Goal: Communication & Community: Answer question/provide support

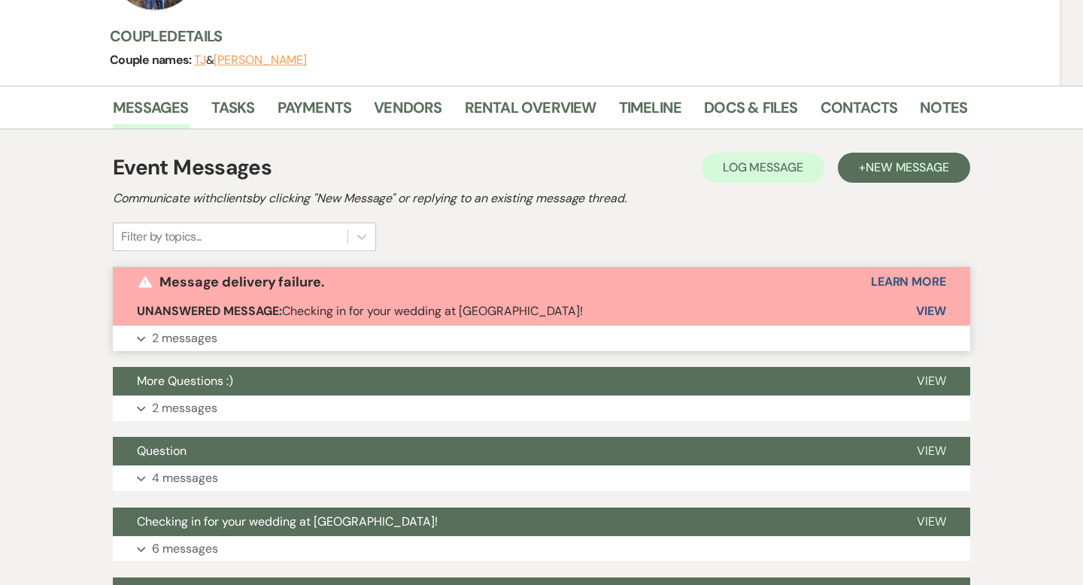
click at [940, 308] on span "View" at bounding box center [931, 311] width 30 height 16
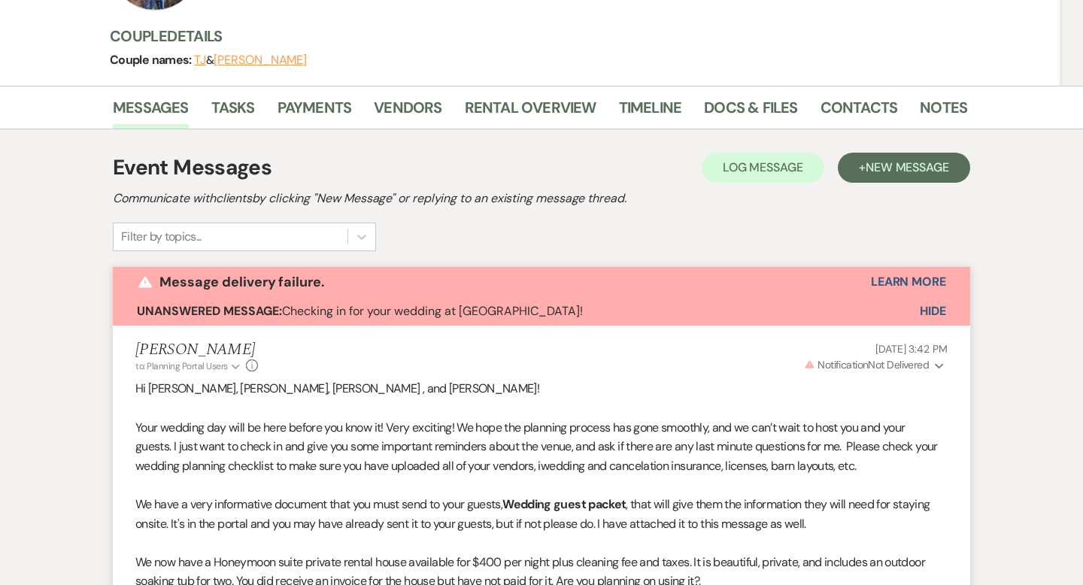
click at [708, 232] on div "Event Messages Log Log Message + New Message Communicate with clients by clicki…" at bounding box center [541, 201] width 857 height 99
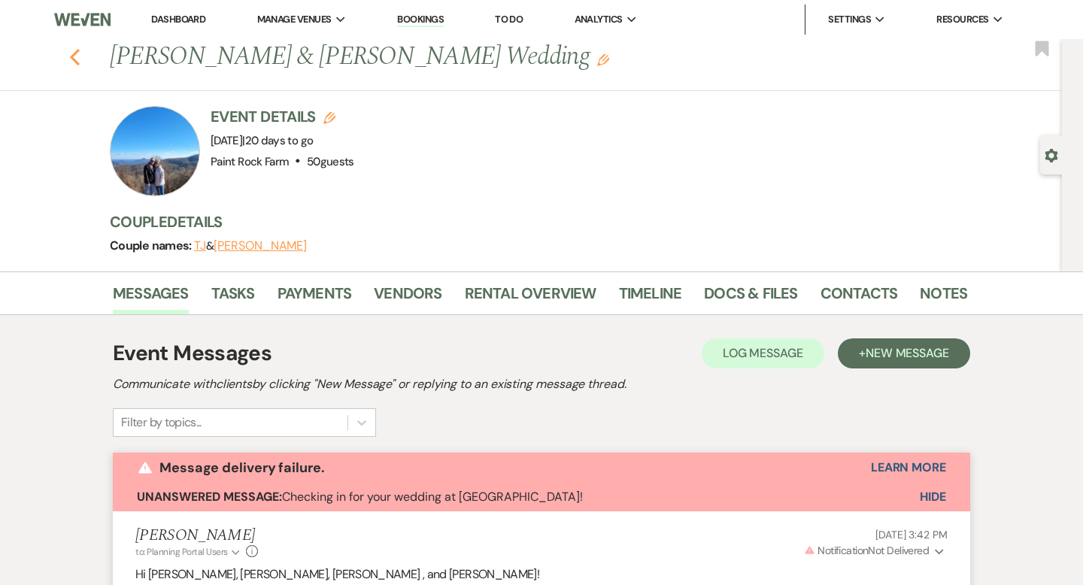
click at [75, 54] on icon "Previous" at bounding box center [74, 57] width 11 height 18
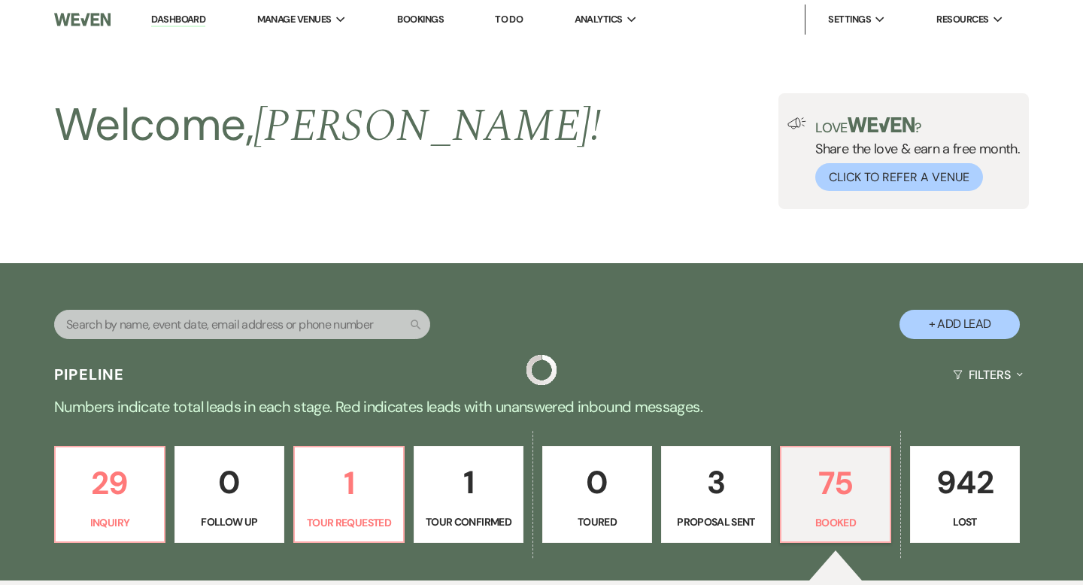
scroll to position [347, 0]
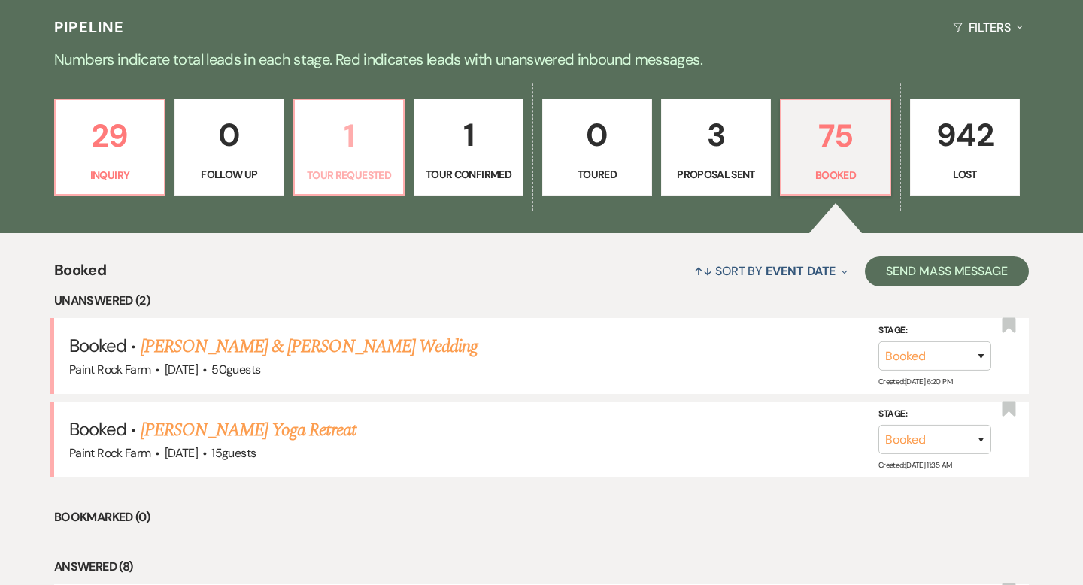
click at [346, 147] on p "1" at bounding box center [349, 136] width 90 height 50
select select "2"
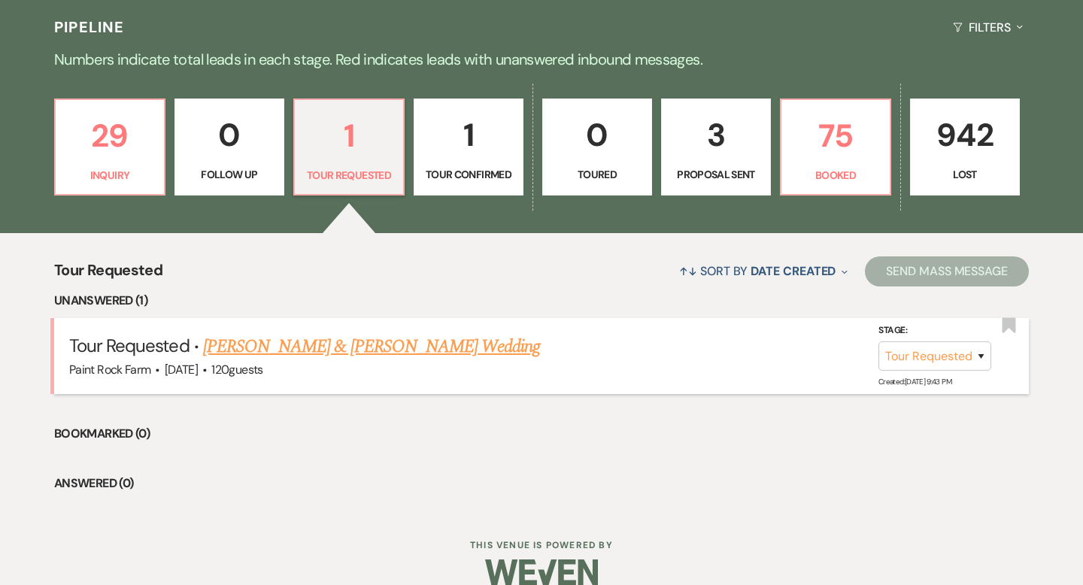
click at [327, 339] on link "[PERSON_NAME] & [PERSON_NAME] Wedding" at bounding box center [371, 346] width 337 height 27
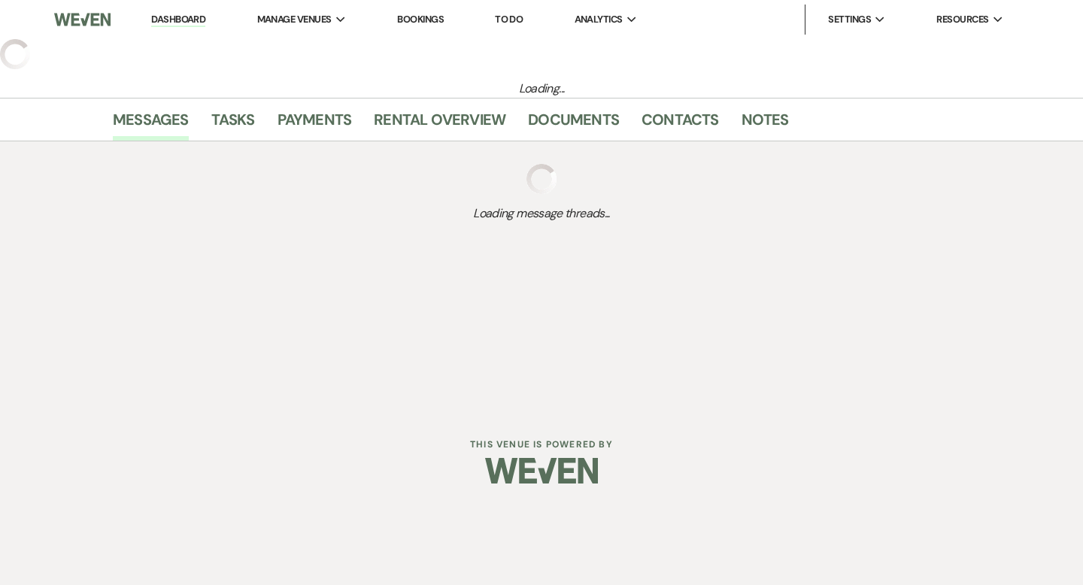
select select "2"
select select "5"
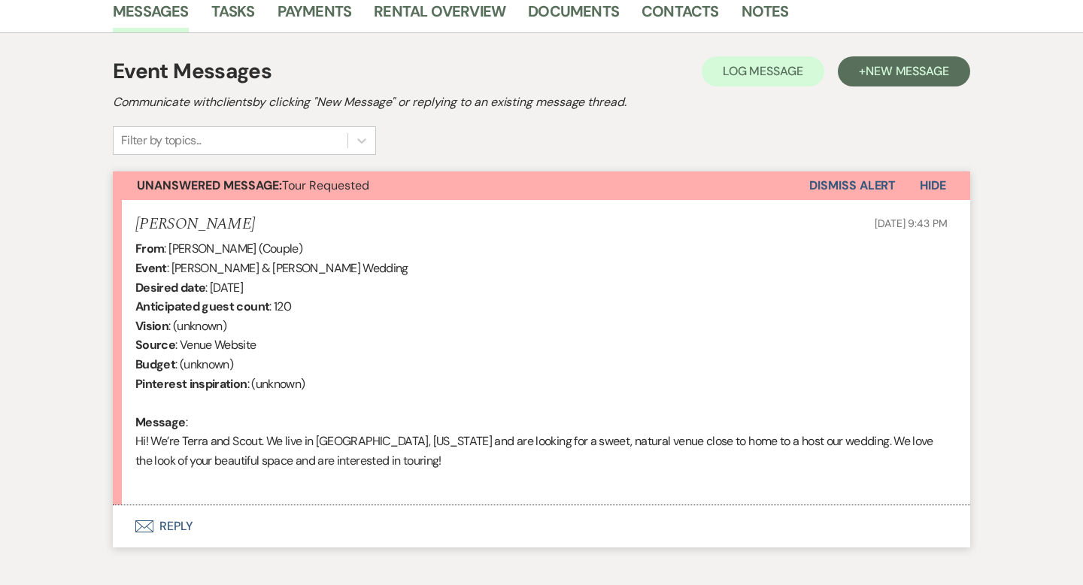
scroll to position [433, 0]
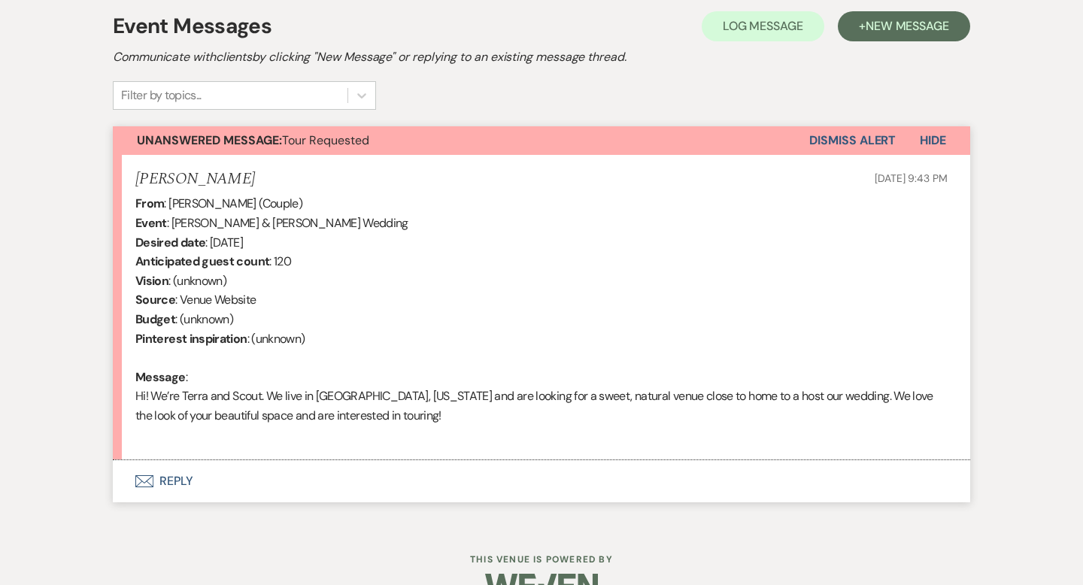
click at [181, 480] on button "Envelope Reply" at bounding box center [541, 481] width 857 height 42
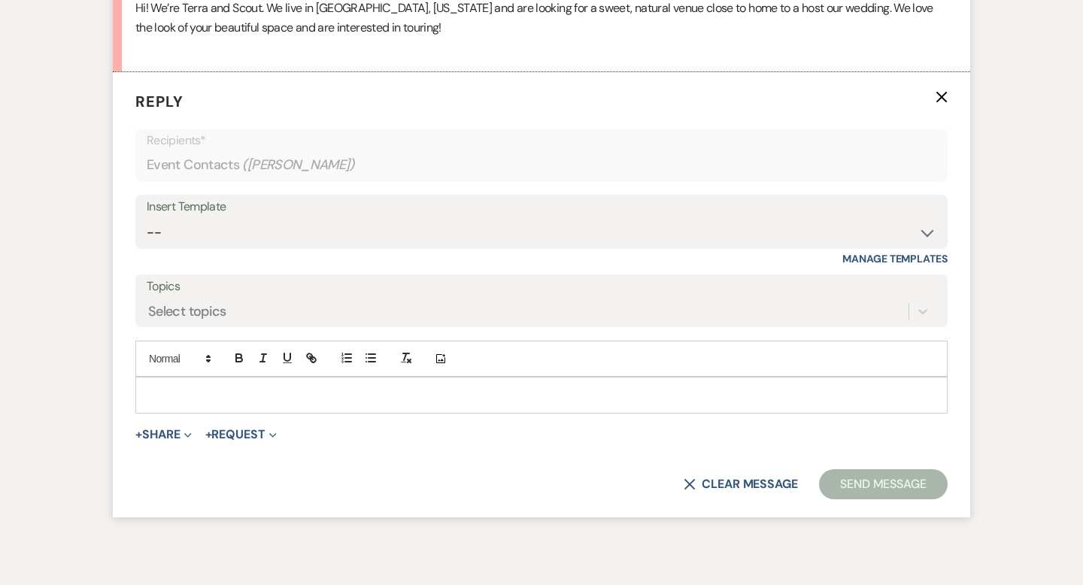
scroll to position [823, 0]
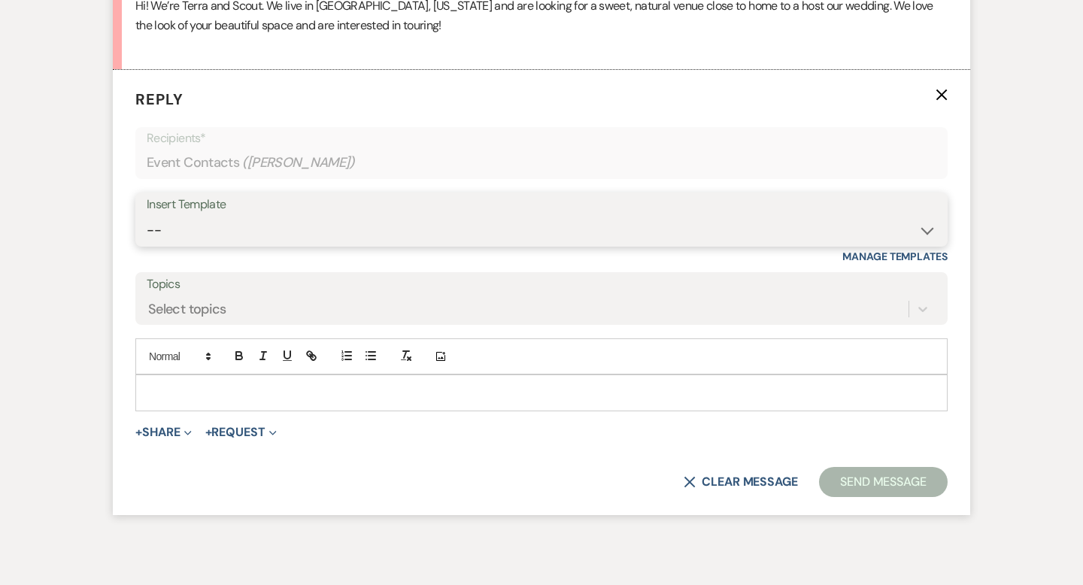
click at [926, 232] on select "-- Tour Request Response Contract (Pre-Booked Leads) Inquiry Follow Up Thank yo…" at bounding box center [542, 230] width 790 height 29
select select "6001"
click at [147, 216] on select "-- Tour Request Response Contract (Pre-Booked Leads) Inquiry Follow Up Thank yo…" at bounding box center [542, 230] width 790 height 29
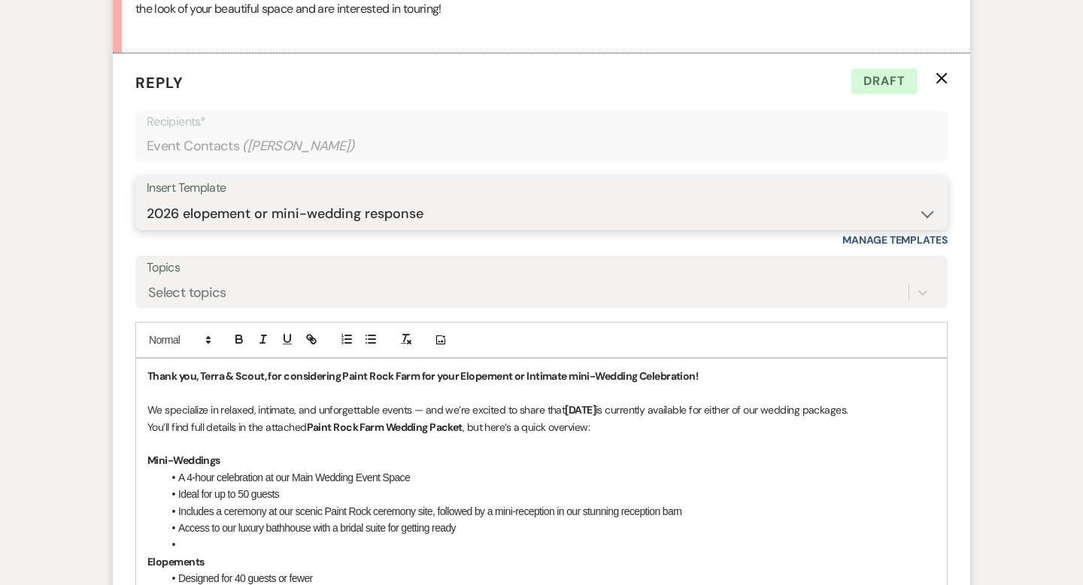
scroll to position [838, 0]
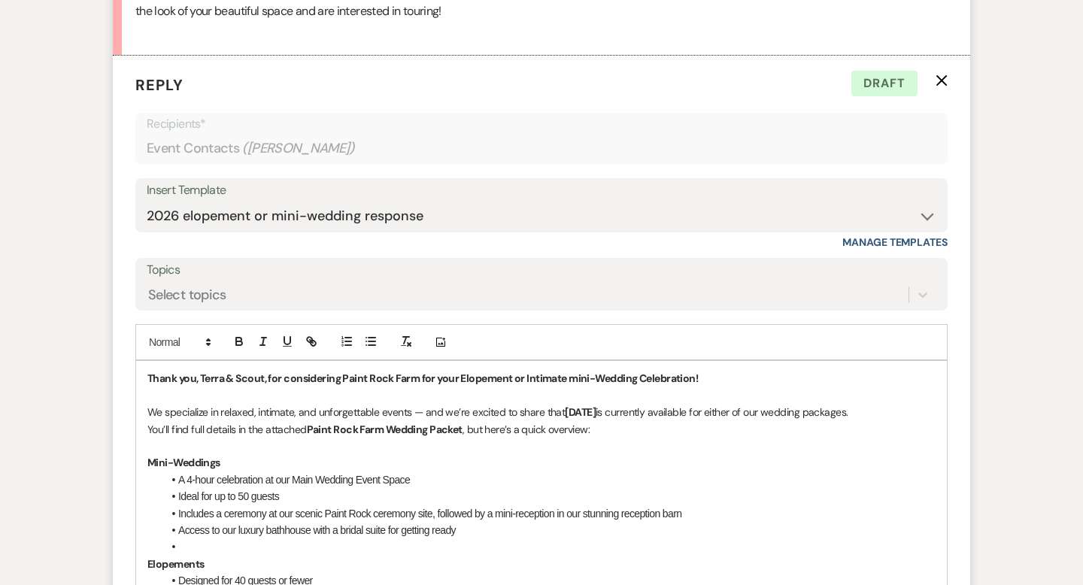
click at [487, 427] on p "You’ll find full details in the attached Paint Rock Farm Wedding Packet , but h…" at bounding box center [541, 429] width 788 height 17
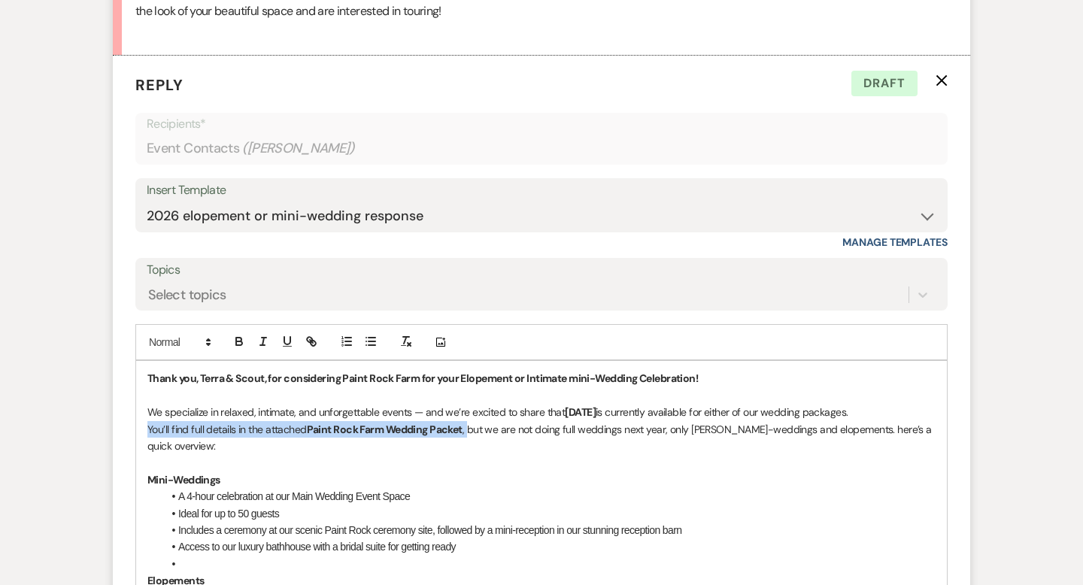
drag, startPoint x: 148, startPoint y: 427, endPoint x: 467, endPoint y: 424, distance: 318.8
click at [467, 424] on p "You’ll find full details in the attached Paint Rock Farm Wedding Packet , but w…" at bounding box center [541, 438] width 788 height 34
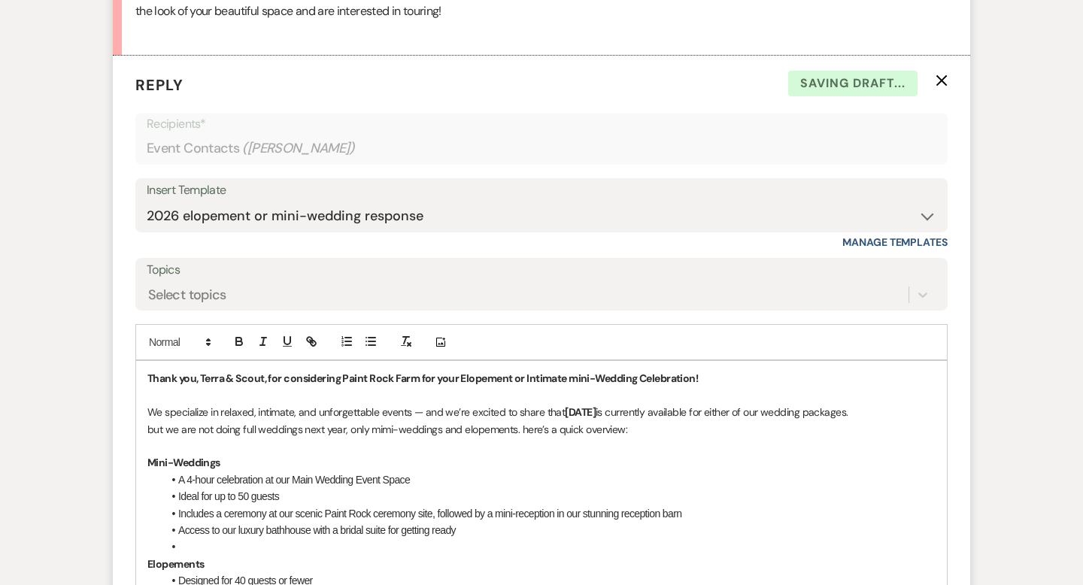
click at [173, 429] on p "but we are not doing full weddings next year, only mimi-weddings and elopements…" at bounding box center [541, 429] width 788 height 17
click at [510, 428] on p "We are not doing full weddings next year, only [PERSON_NAME]-weddings and elope…" at bounding box center [541, 429] width 788 height 17
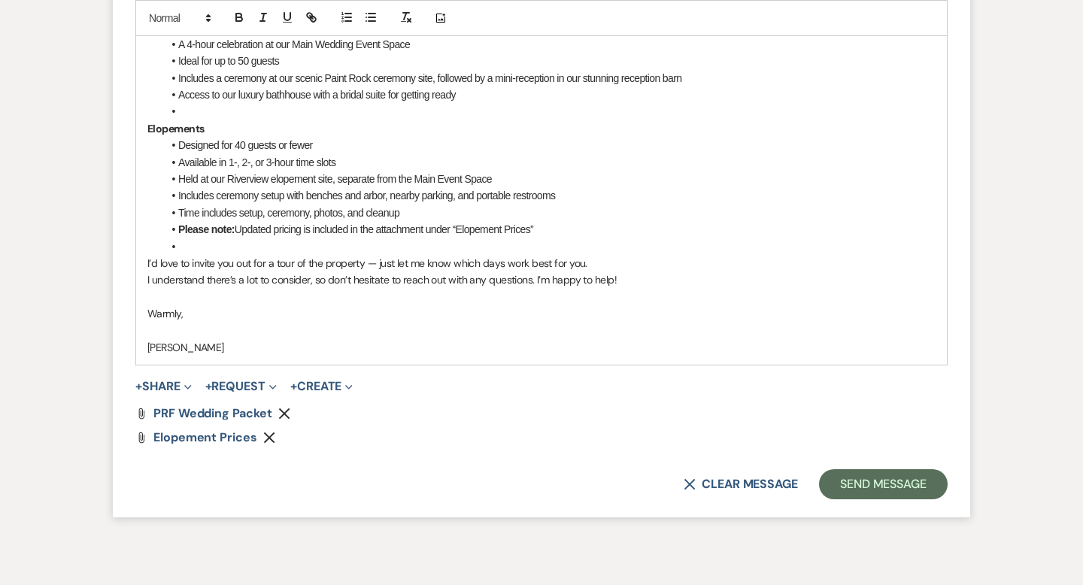
scroll to position [1271, 0]
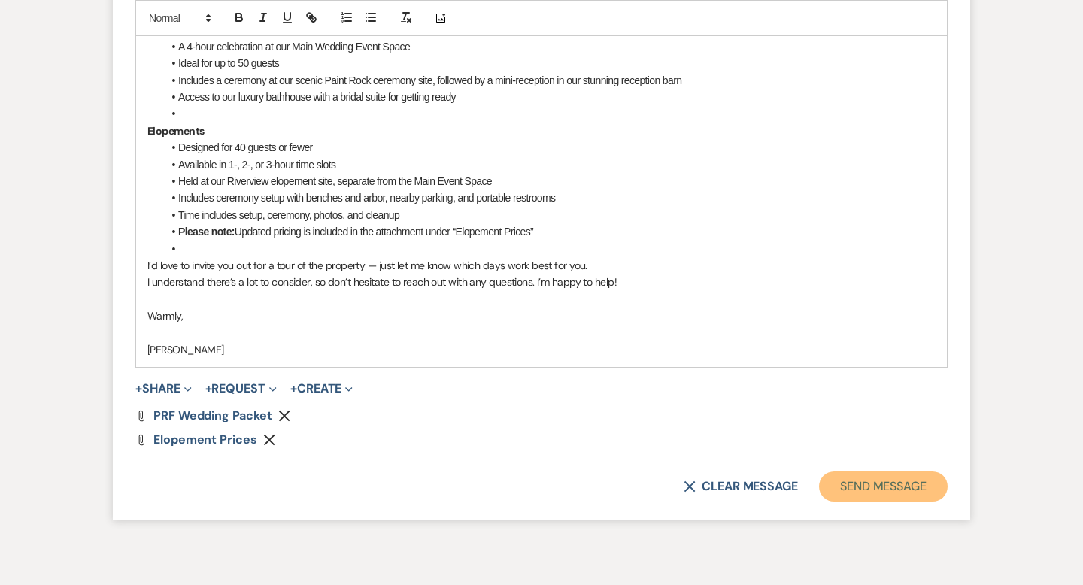
click at [869, 497] on button "Send Message" at bounding box center [883, 486] width 129 height 30
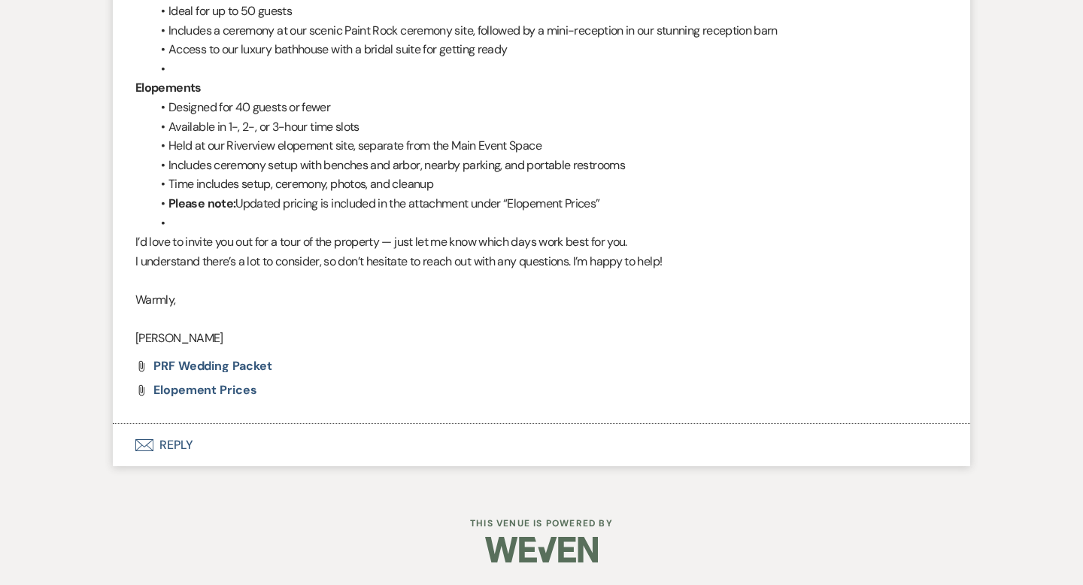
scroll to position [1099, 0]
